Goal: Information Seeking & Learning: Learn about a topic

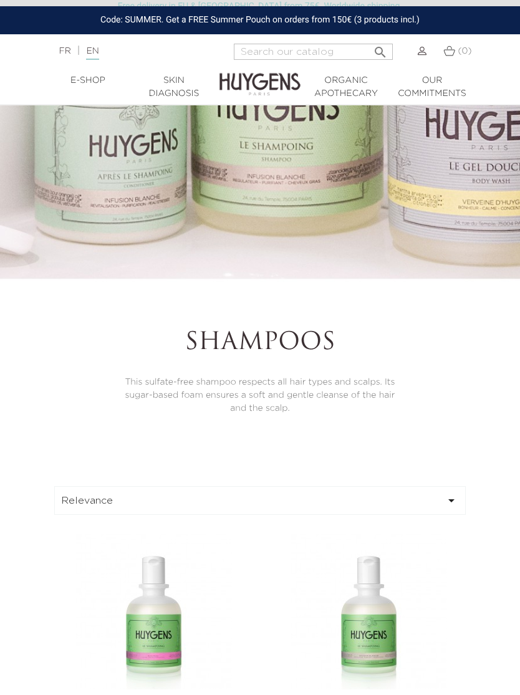
scroll to position [118, 0]
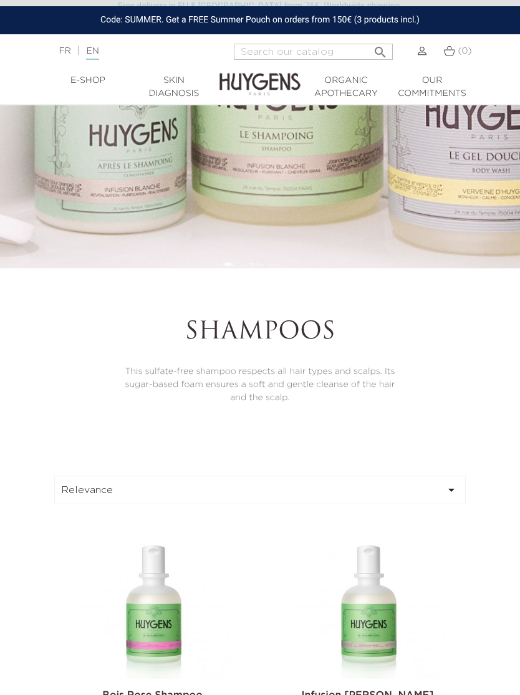
click at [452, 497] on icon "" at bounding box center [451, 489] width 15 height 15
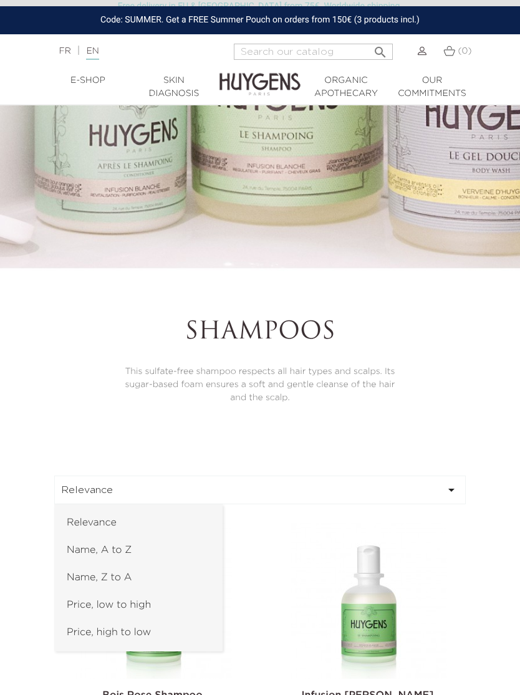
click at [450, 502] on div at bounding box center [260, 347] width 520 height 695
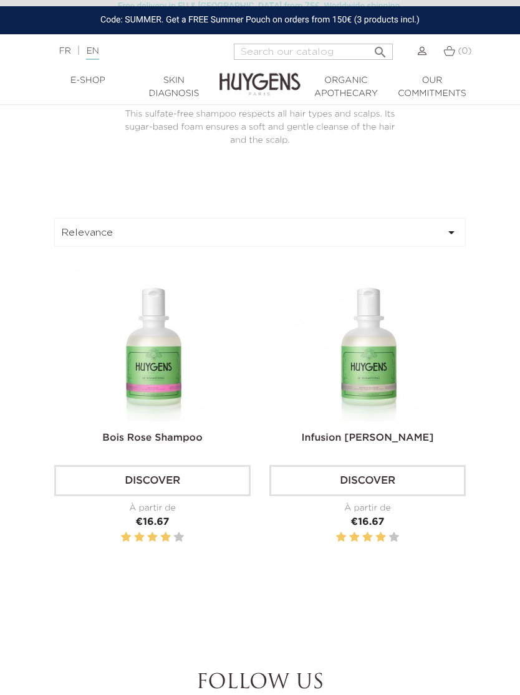
scroll to position [382, 0]
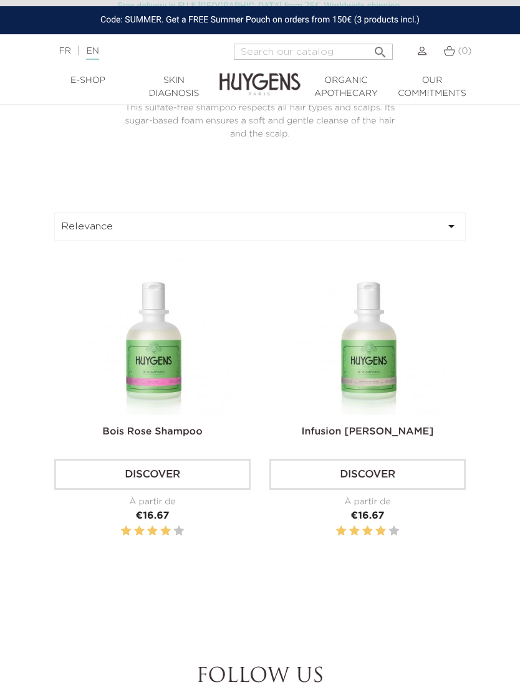
click at [0, 0] on img at bounding box center [0, 0] width 0 height 0
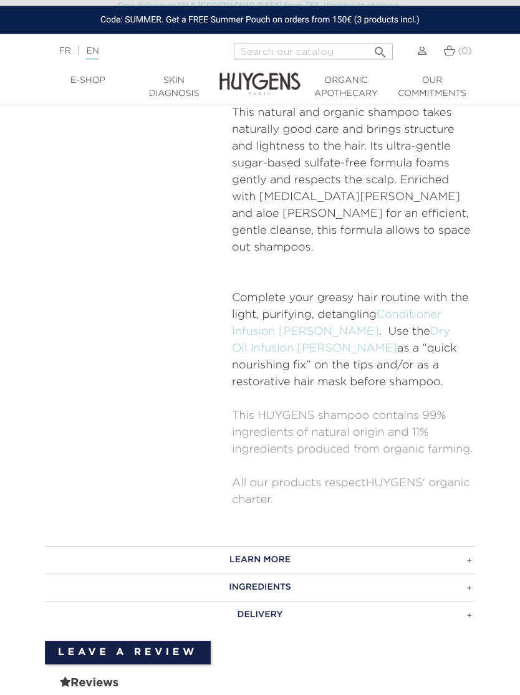
scroll to position [719, 0]
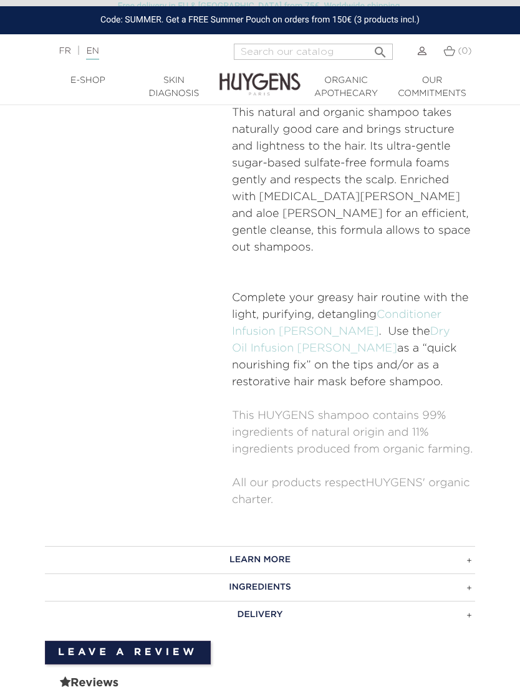
click at [469, 573] on h3 "INGREDIENTS" at bounding box center [260, 586] width 430 height 27
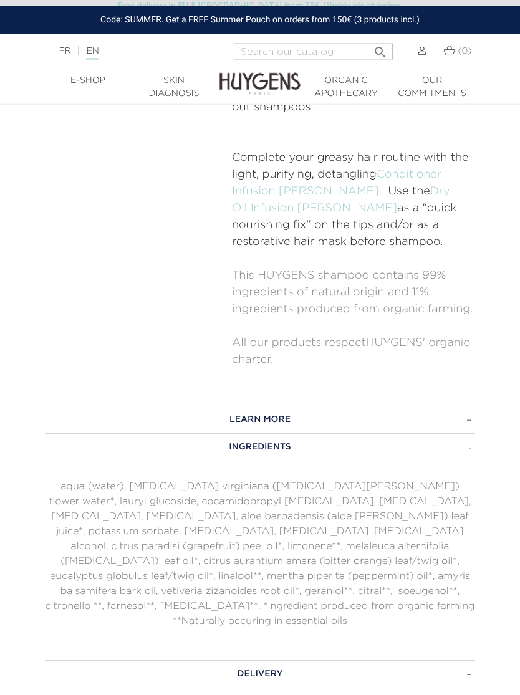
scroll to position [859, 0]
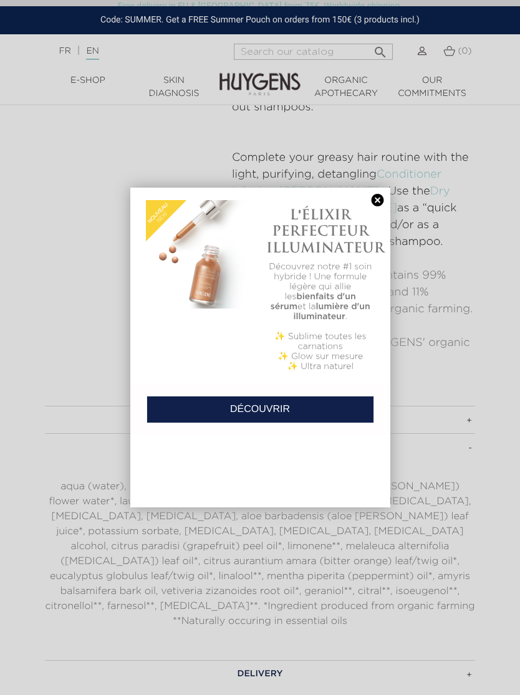
click at [382, 196] on link at bounding box center [377, 200] width 17 height 13
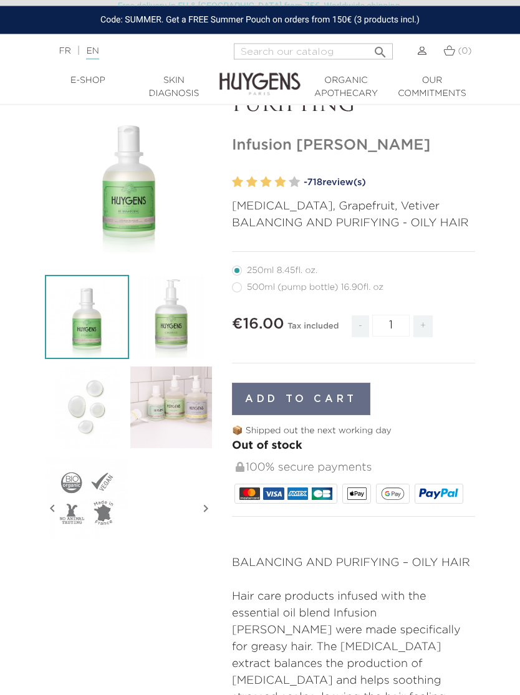
scroll to position [0, 0]
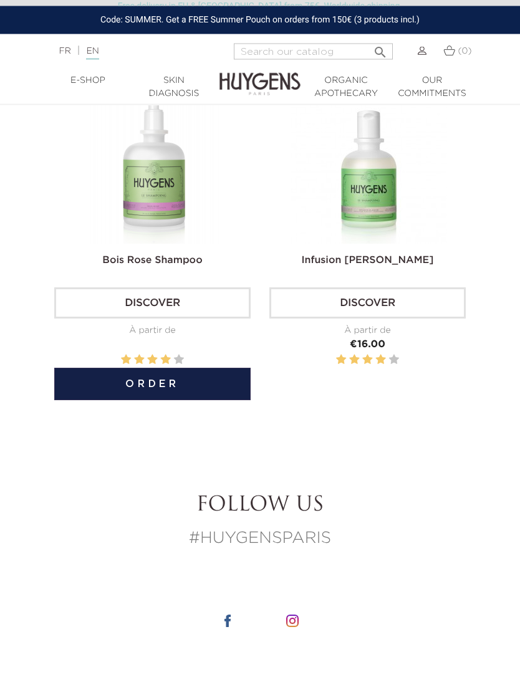
scroll to position [553, 0]
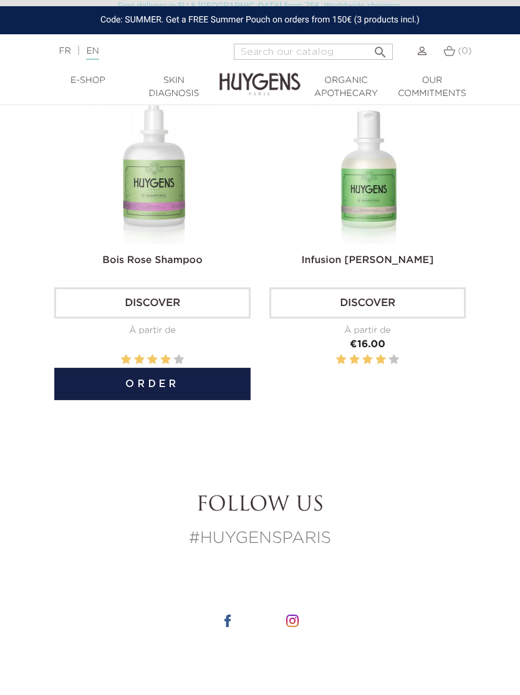
click at [165, 265] on link "Bois Rose Shampoo" at bounding box center [152, 261] width 100 height 10
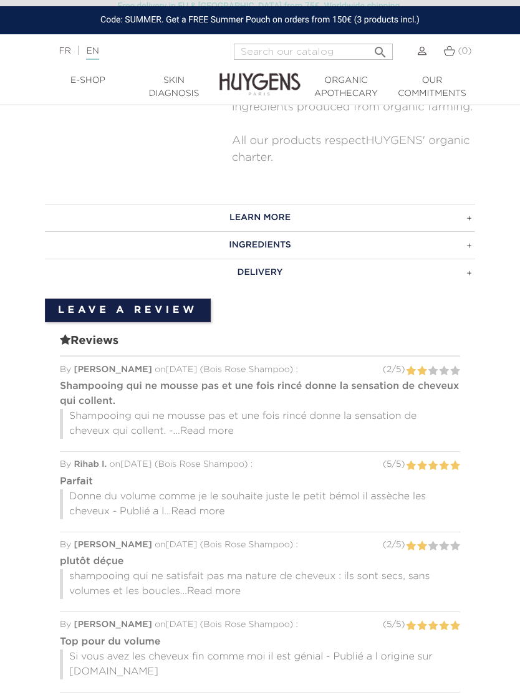
scroll to position [1017, 0]
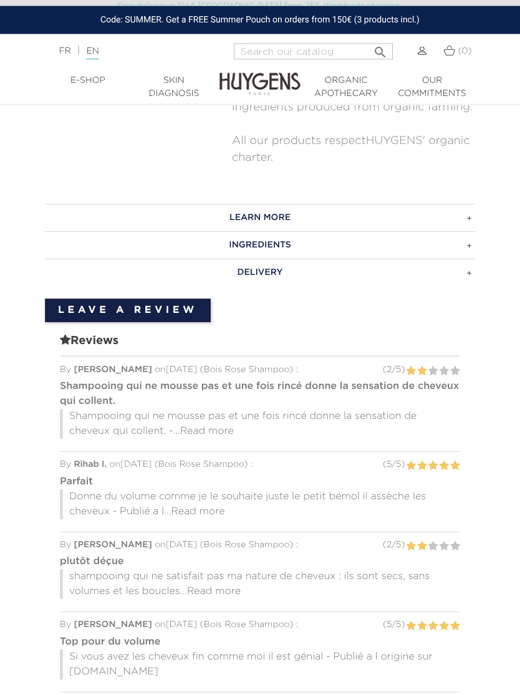
click at [290, 232] on h3 "INGREDIENTS" at bounding box center [260, 245] width 430 height 27
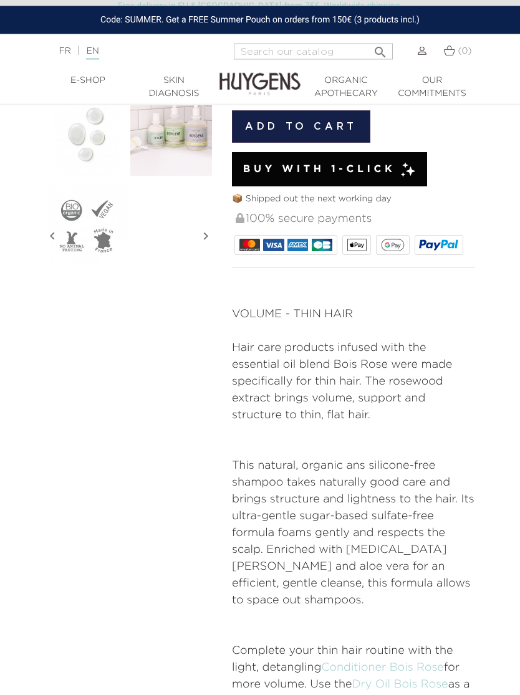
scroll to position [315, 0]
